Goal: Task Accomplishment & Management: Complete application form

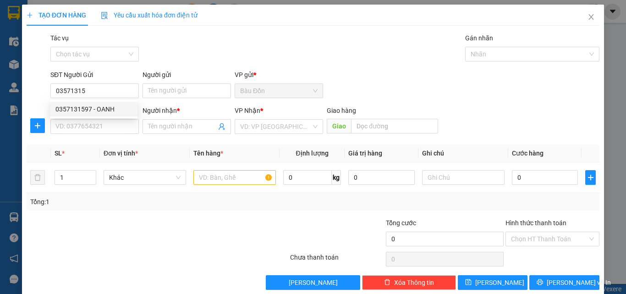
click at [64, 107] on div "0357131597 - OANH" at bounding box center [93, 109] width 77 height 10
type input "0357131597"
type input "OANH"
type input "0964057801"
type input "TÍNH"
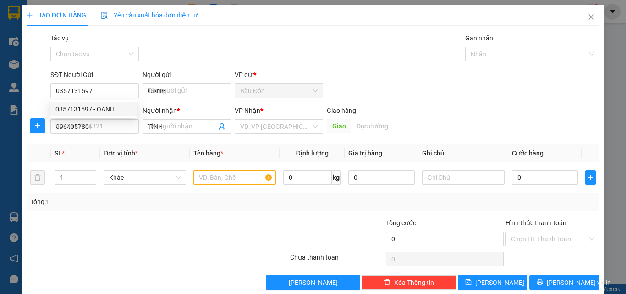
type input "30.000"
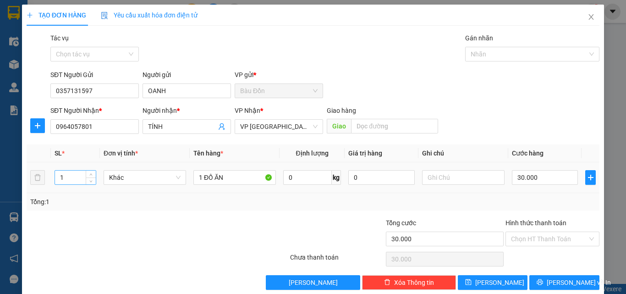
type input "0357131597"
drag, startPoint x: 67, startPoint y: 180, endPoint x: 49, endPoint y: 181, distance: 18.8
click at [49, 181] on tr "1 Khác 1 ĐỒ ĂN 0 kg 0 30.000" at bounding box center [313, 177] width 573 height 31
click at [518, 174] on input "30.000" at bounding box center [545, 177] width 66 height 15
type input "5"
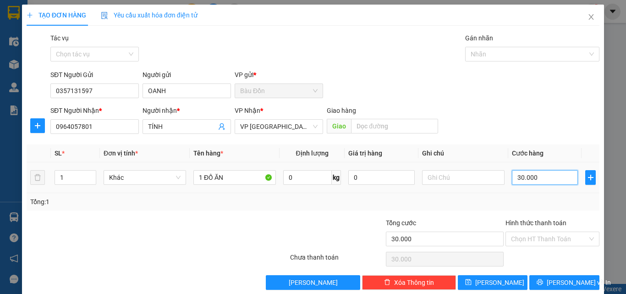
type input "5"
type input "50"
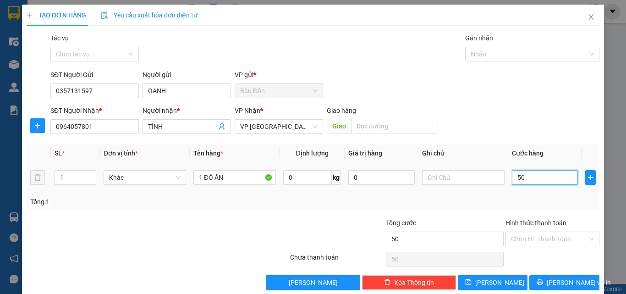
type input "500"
type input "5.000"
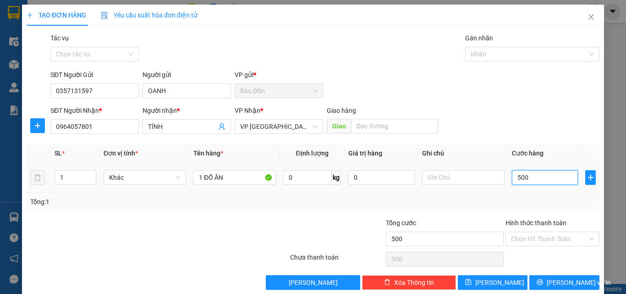
type input "5.000"
type input "50.000"
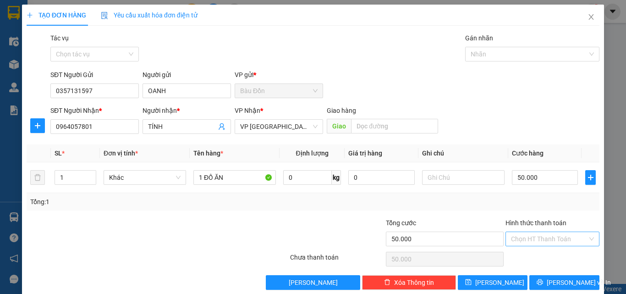
click at [520, 234] on input "Hình thức thanh toán" at bounding box center [549, 239] width 77 height 14
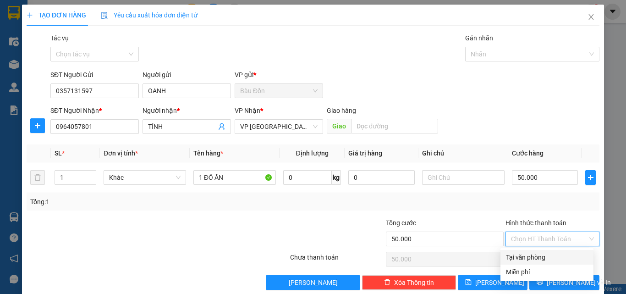
click at [531, 245] on input "Hình thức thanh toán" at bounding box center [549, 239] width 77 height 14
drag, startPoint x: 534, startPoint y: 254, endPoint x: 545, endPoint y: 273, distance: 21.8
click at [534, 255] on div "Tại văn phòng" at bounding box center [547, 257] width 82 height 10
type input "0"
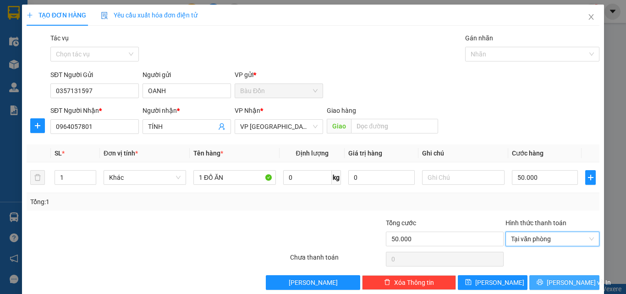
click at [555, 282] on span "[PERSON_NAME] và In" at bounding box center [579, 282] width 64 height 10
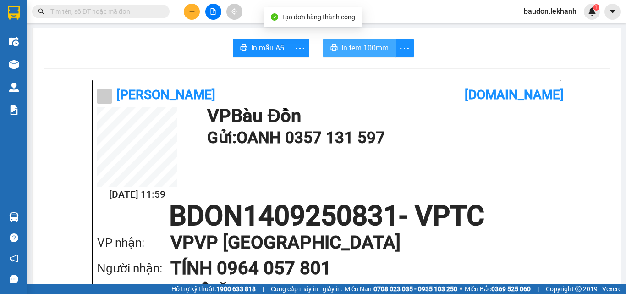
click at [369, 51] on span "In tem 100mm" at bounding box center [365, 47] width 47 height 11
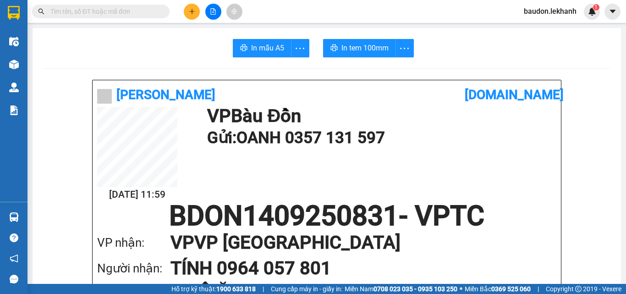
scroll to position [92, 0]
